Goal: Information Seeking & Learning: Learn about a topic

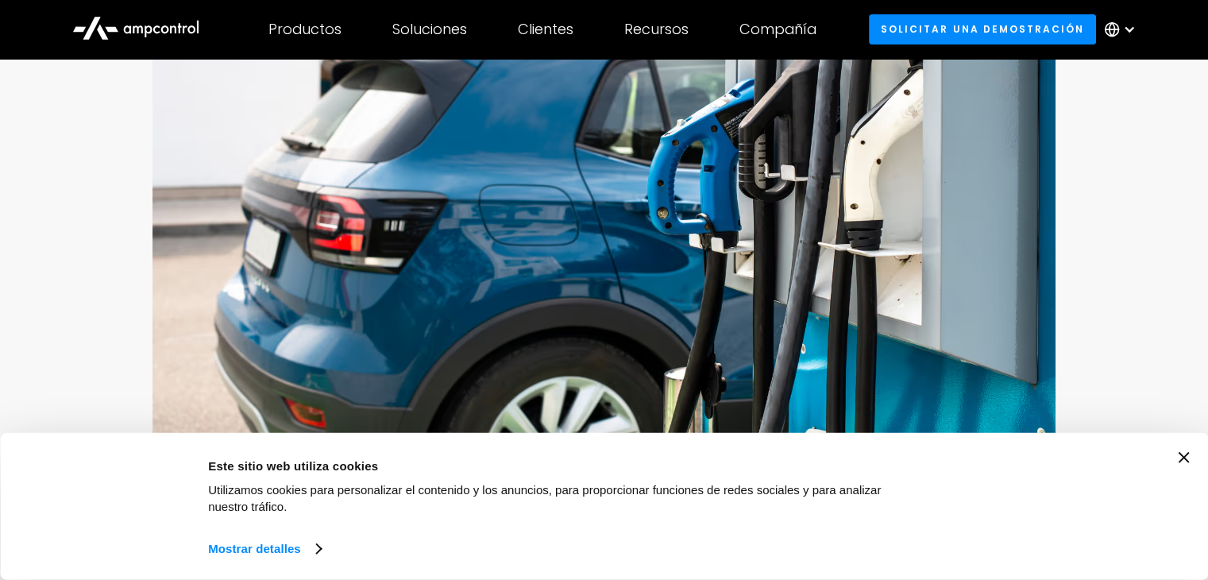
scroll to position [343, 0]
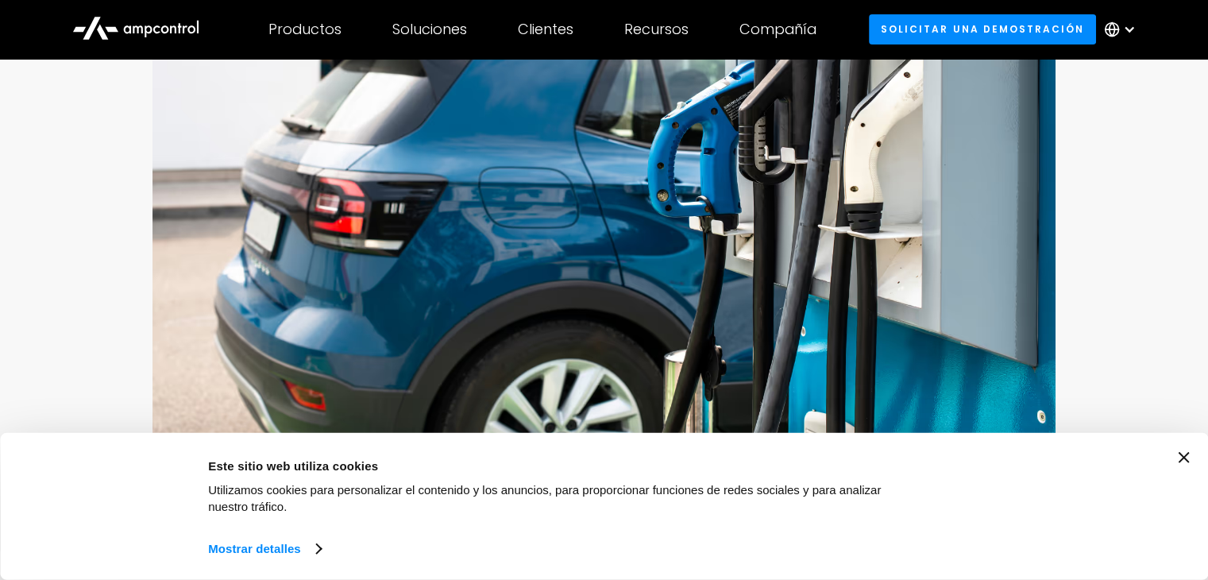
click at [1194, 459] on div "Consent Details [#IABV2SETTINGS#] About Este sitio web utiliza cookies Utilizam…" at bounding box center [604, 506] width 1208 height 147
click at [1182, 456] on div "Consent Details [#IABV2SETTINGS#] About Este sitio web utiliza cookies Utilizam…" at bounding box center [604, 506] width 1170 height 109
click at [1186, 456] on icon "Cerrar banner" at bounding box center [1183, 457] width 11 height 11
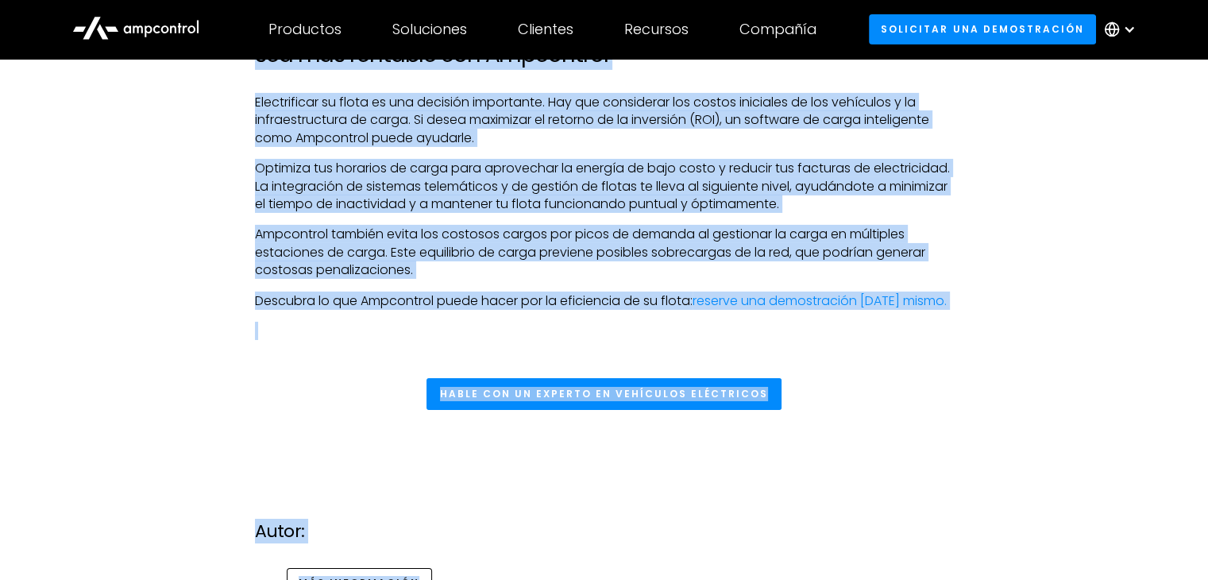
scroll to position [5577, 0]
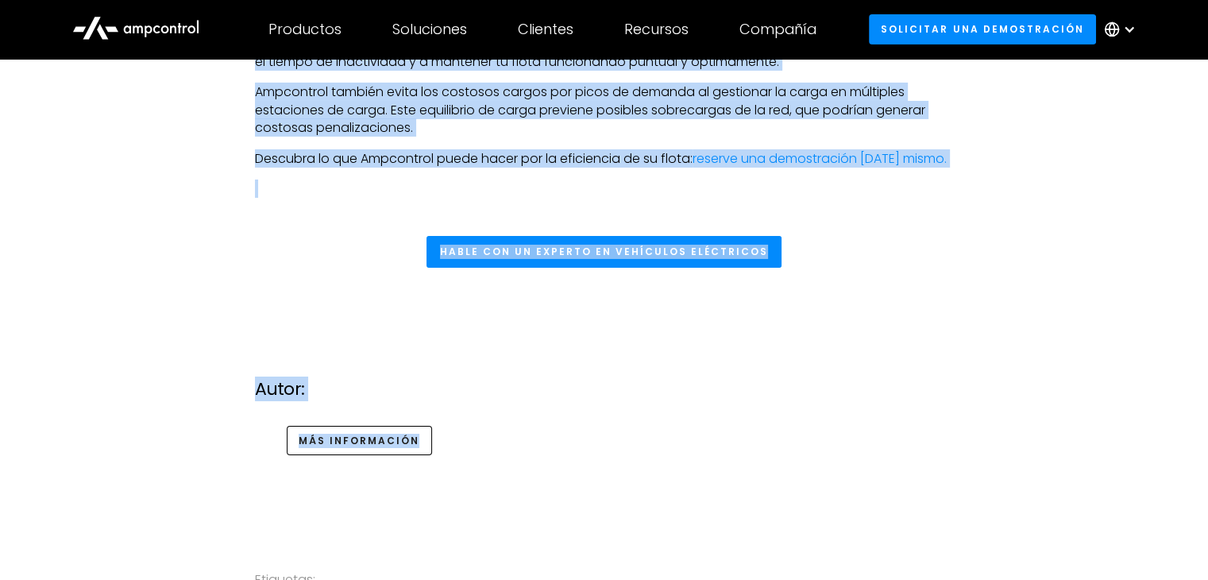
drag, startPoint x: 256, startPoint y: 198, endPoint x: 928, endPoint y: 150, distance: 674.3
copy div "Loremipsum do sit ametconse adipiscing Elitsed doeius te incididuntu L etdolore…"
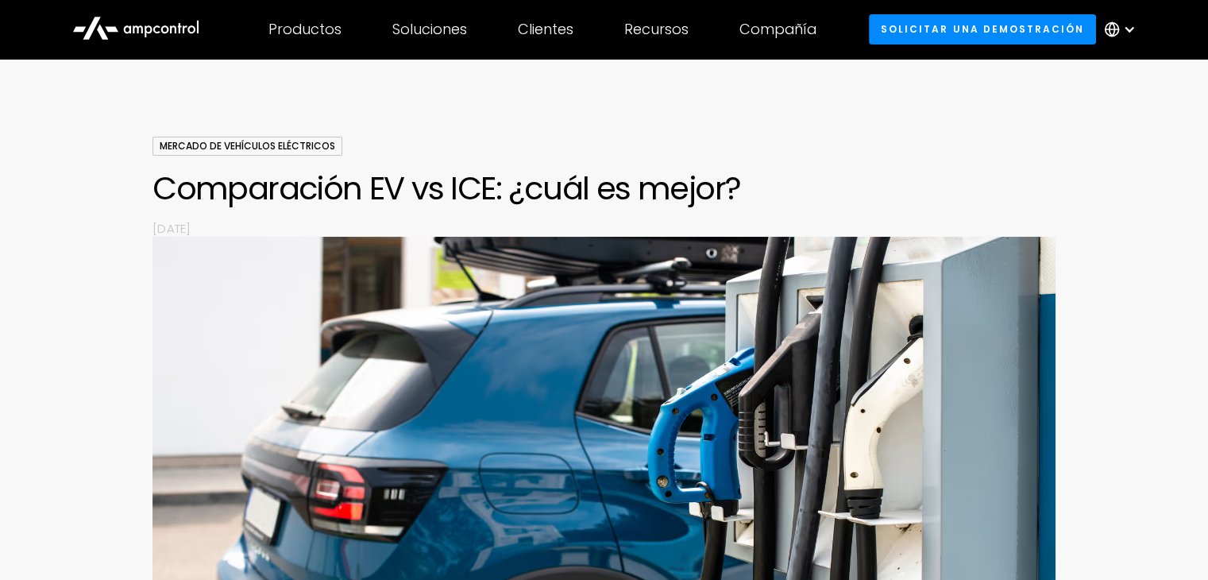
scroll to position [0, 0]
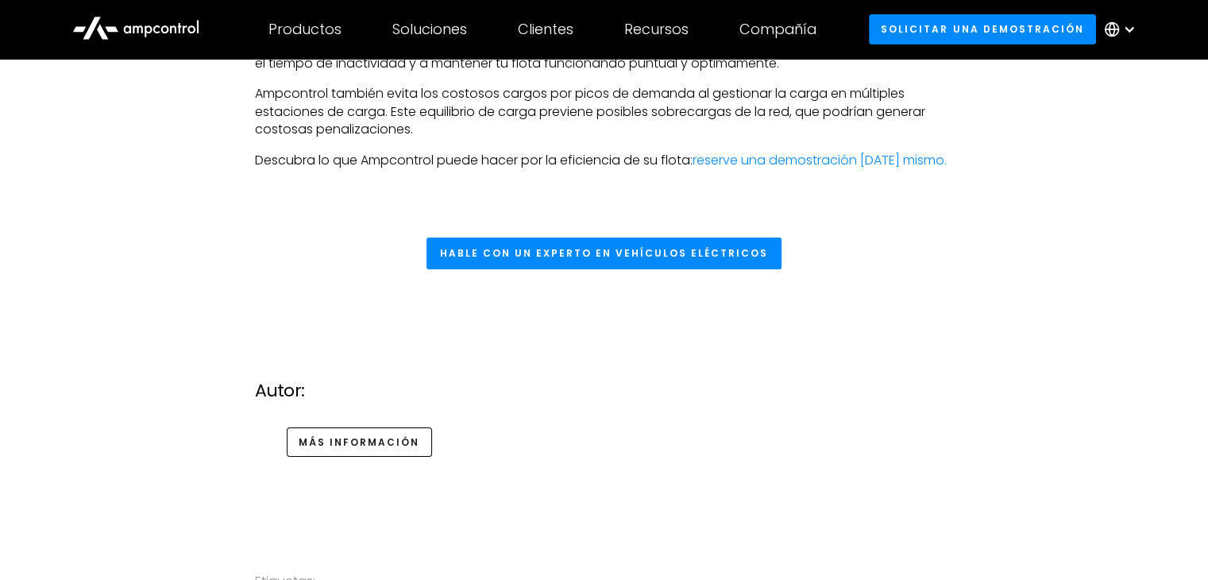
scroll to position [5605, 0]
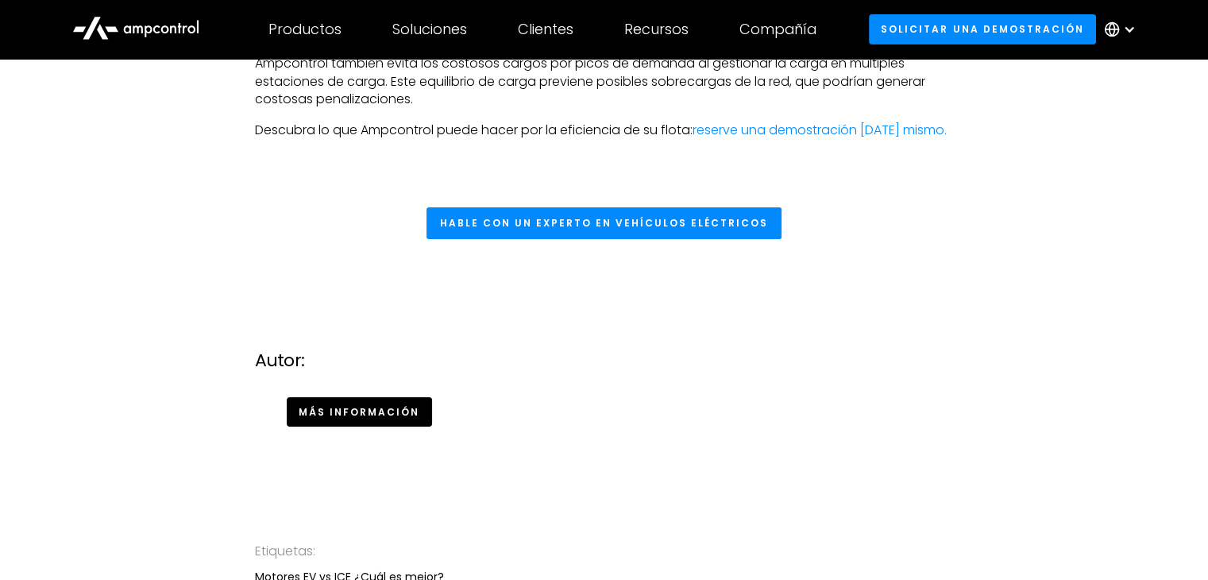
click at [357, 419] on font "Más información" at bounding box center [359, 412] width 121 height 14
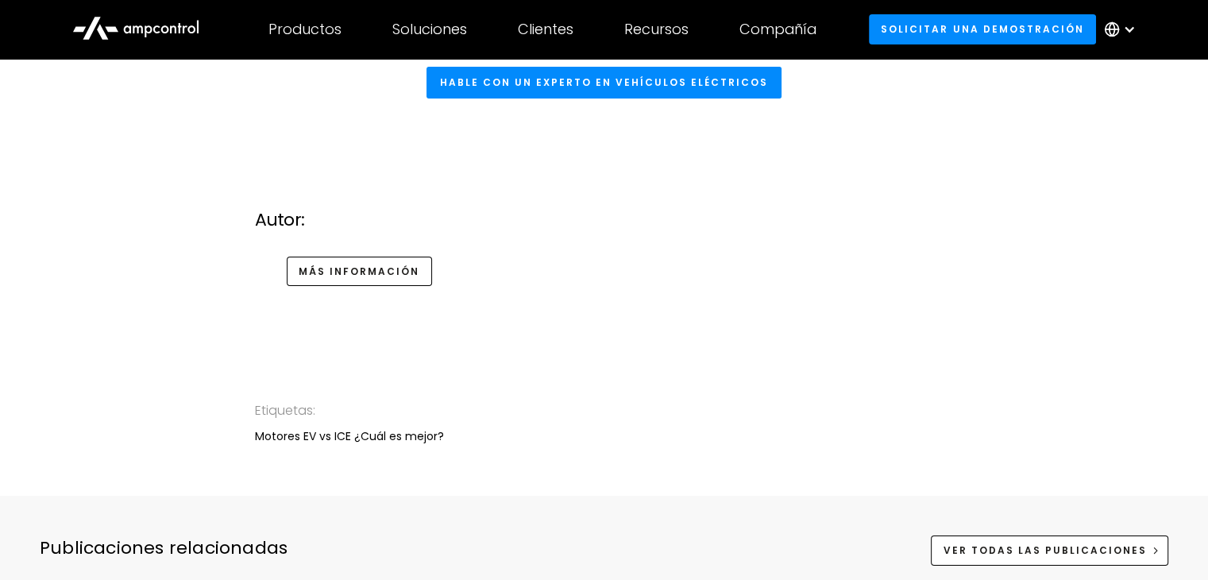
scroll to position [5796, 0]
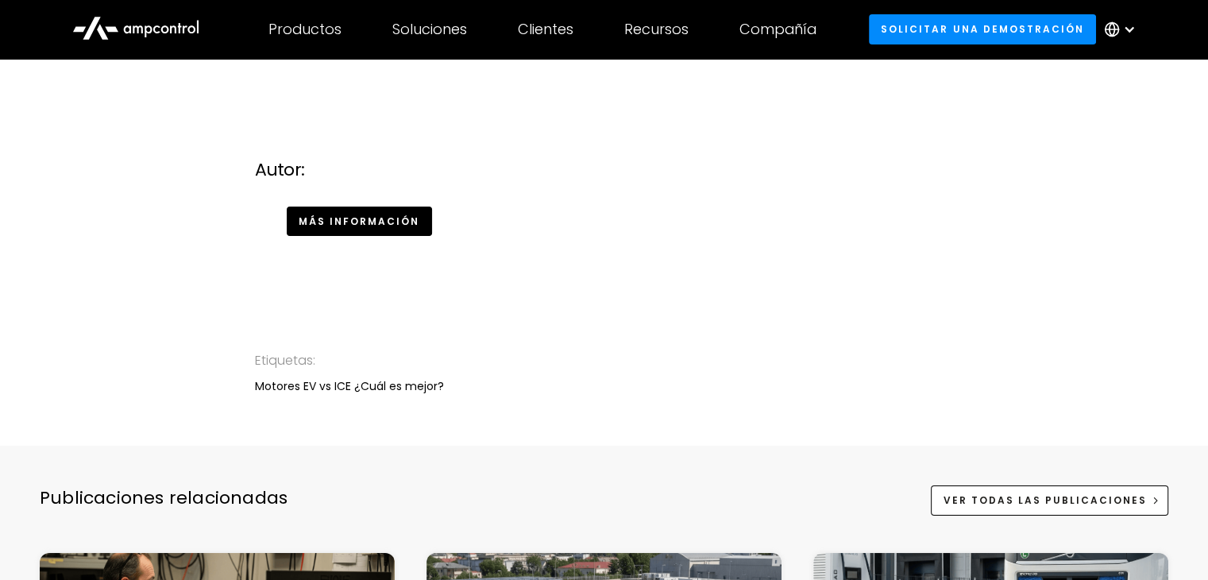
click at [379, 228] on font "Más información" at bounding box center [359, 221] width 121 height 14
